Goal: Task Accomplishment & Management: Manage account settings

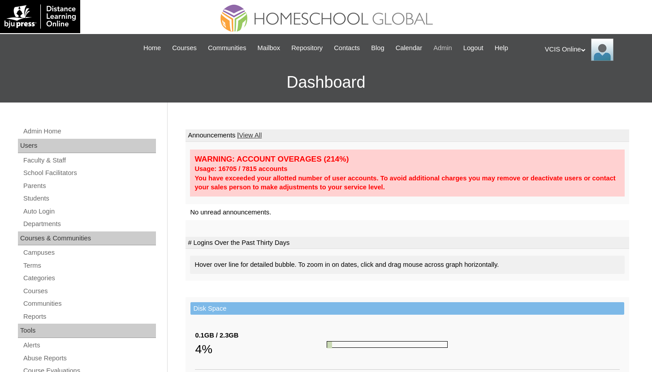
click at [452, 50] on span "Admin" at bounding box center [442, 48] width 19 height 10
click at [41, 199] on link "Students" at bounding box center [89, 198] width 134 height 11
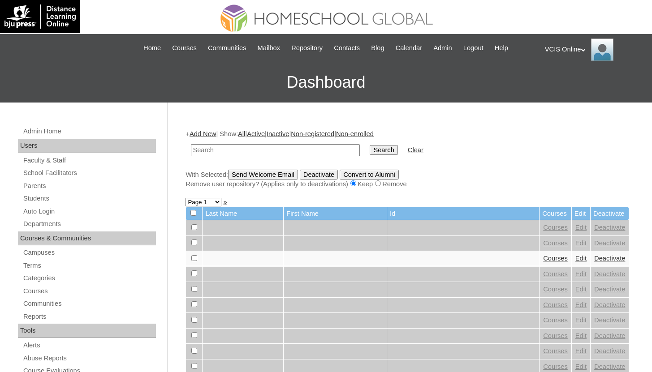
click at [224, 91] on h3 "Dashboard" at bounding box center [325, 82] width 643 height 40
click at [270, 149] on input "text" at bounding box center [275, 150] width 169 height 12
type input "LORD NOEL"
click at [370, 145] on input "Search" at bounding box center [384, 150] width 28 height 10
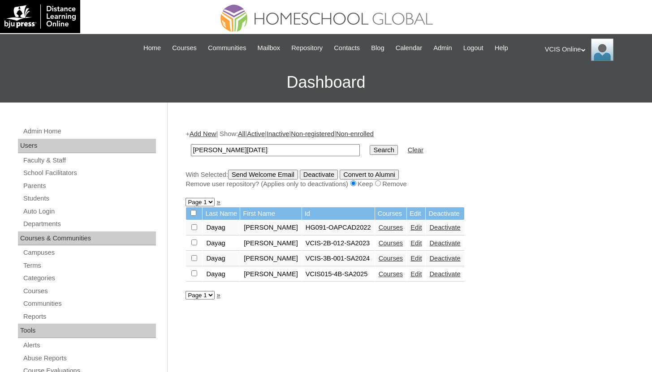
click at [400, 277] on link "Courses" at bounding box center [391, 274] width 25 height 7
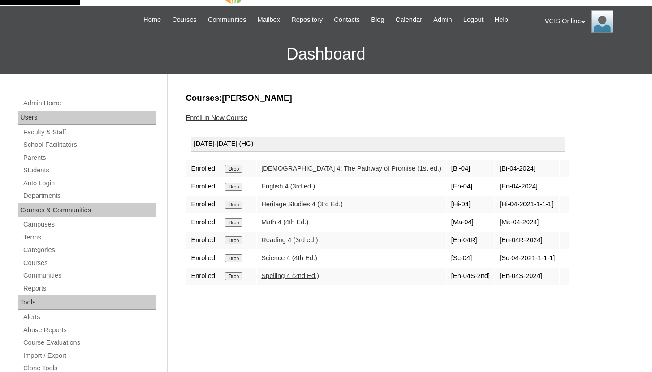
scroll to position [45, 0]
